Goal: Transaction & Acquisition: Purchase product/service

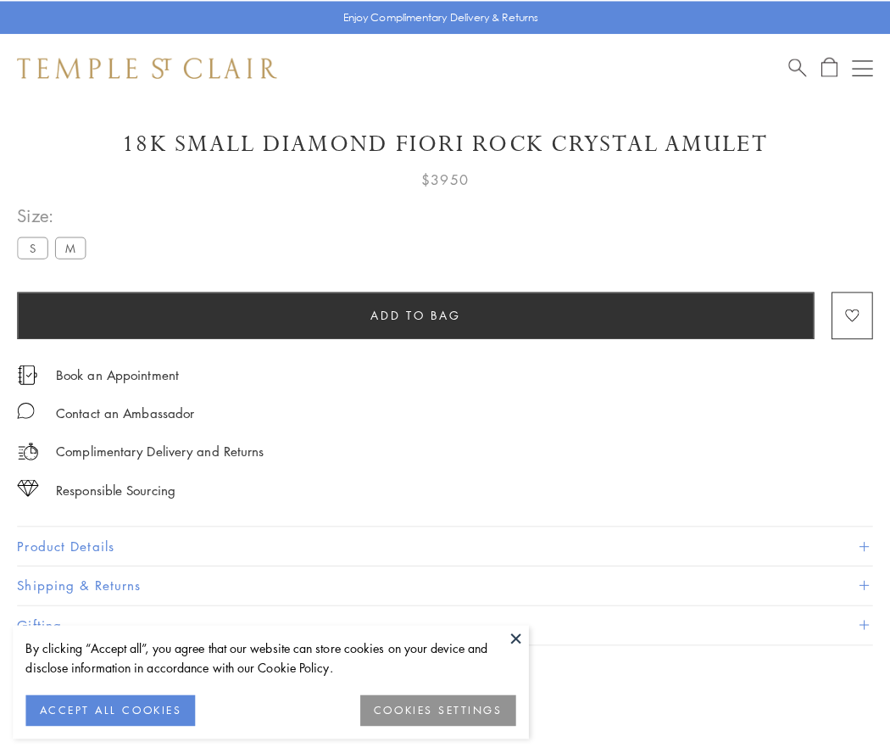
scroll to position [30, 0]
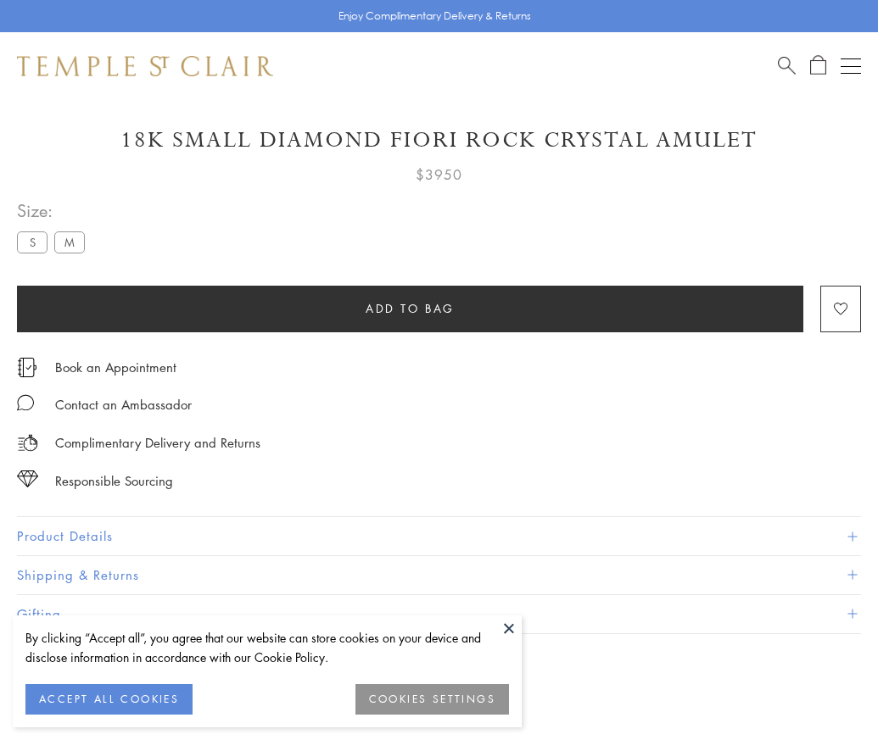
click at [410, 308] on span "Add to bag" at bounding box center [409, 308] width 89 height 19
